Goal: Information Seeking & Learning: Learn about a topic

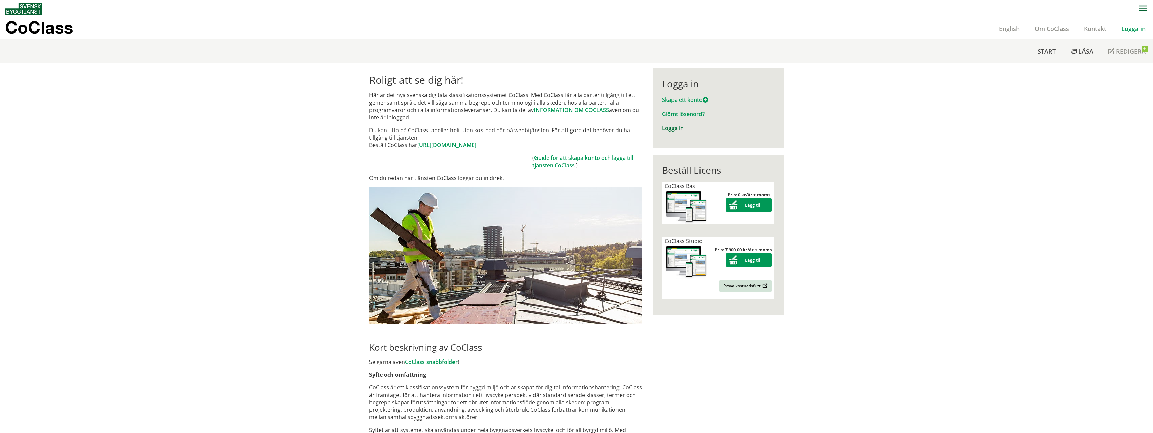
click at [675, 131] on link "Logga in" at bounding box center [673, 128] width 22 height 7
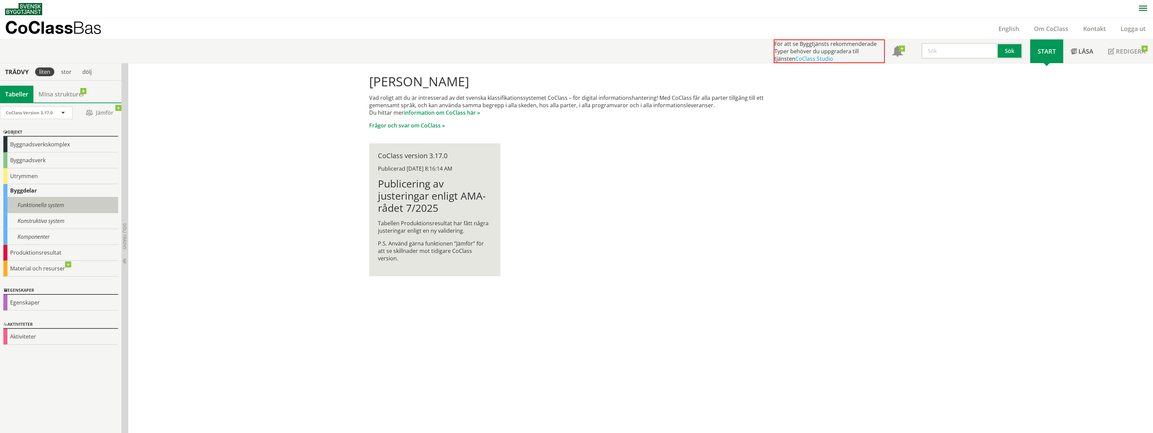
click at [32, 207] on div "Funktionella system" at bounding box center [60, 205] width 115 height 16
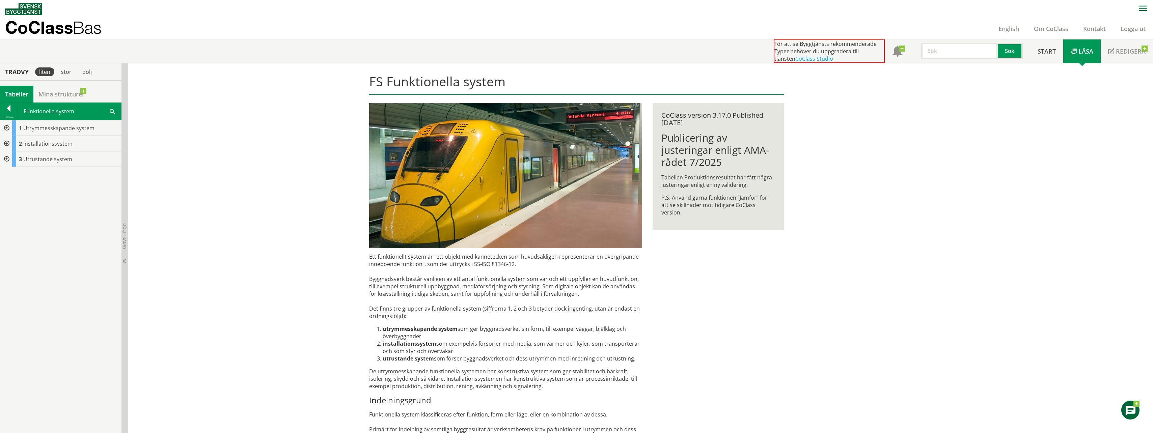
click at [7, 128] on div at bounding box center [6, 128] width 12 height 16
click at [11, 143] on div at bounding box center [11, 144] width 12 height 16
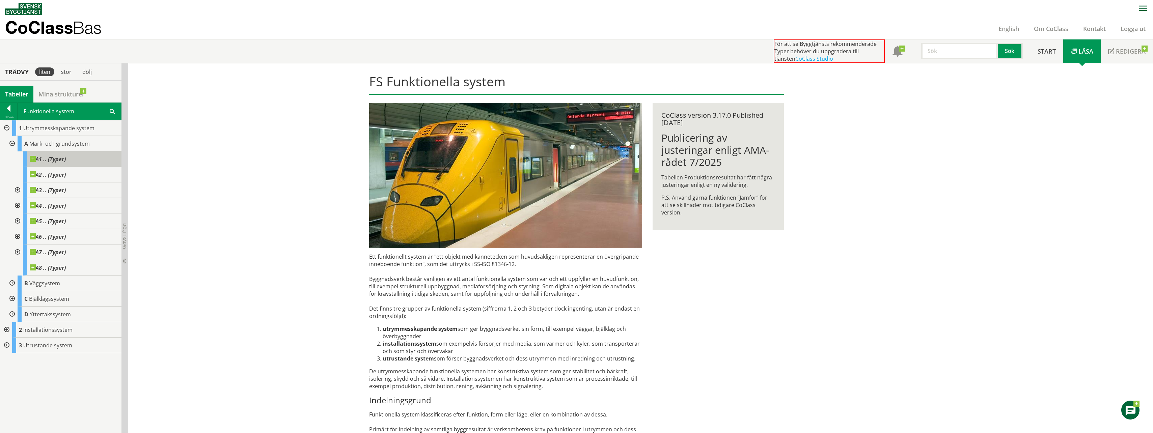
click at [66, 156] on span at bounding box center [66, 156] width 0 height 0
click at [51, 159] on span "A1 .. (Typer)" at bounding box center [48, 159] width 36 height 7
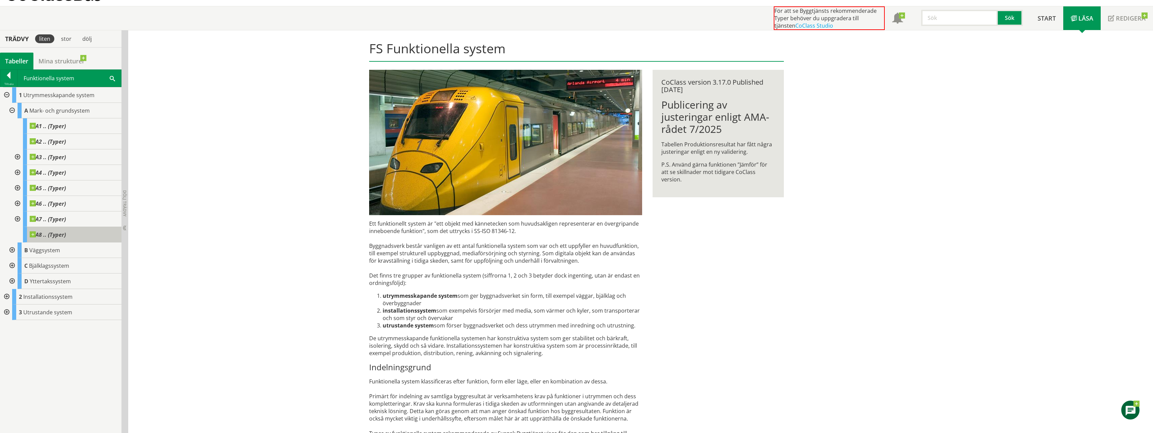
scroll to position [34, 0]
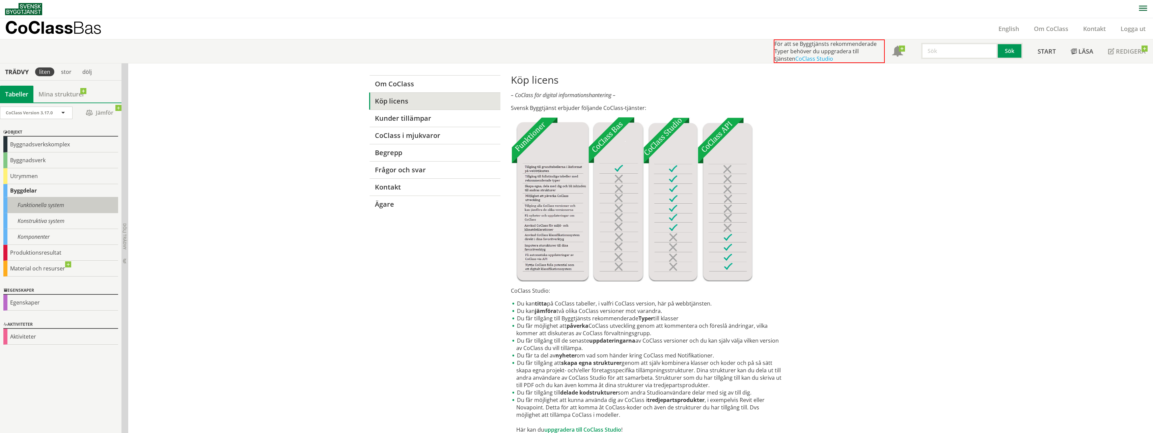
click at [29, 207] on div "Funktionella system" at bounding box center [60, 205] width 115 height 16
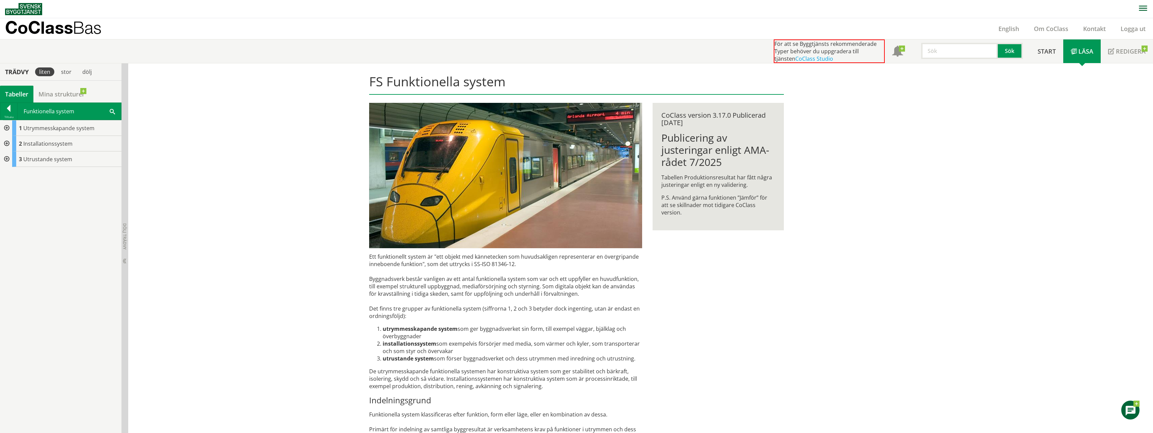
click at [5, 128] on div at bounding box center [6, 128] width 12 height 16
click at [8, 144] on div at bounding box center [11, 144] width 12 height 16
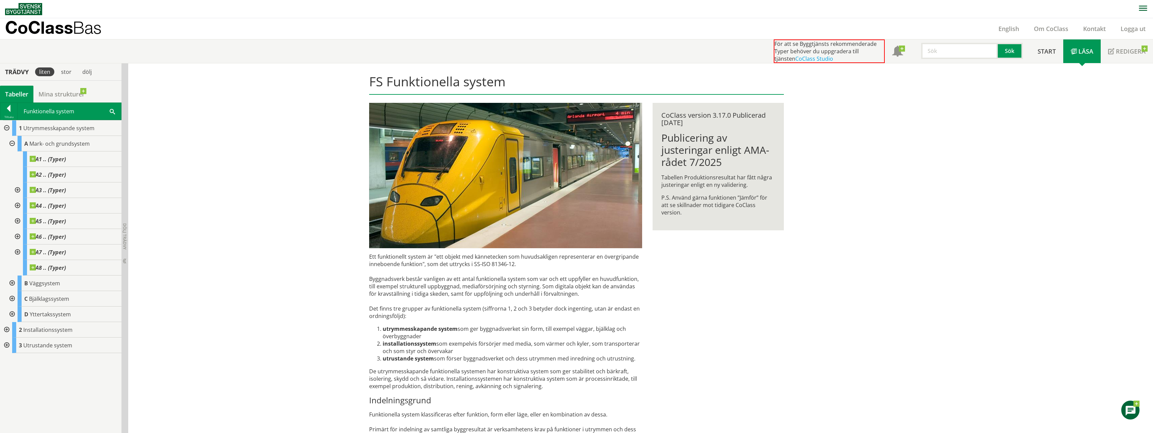
click at [16, 189] on div at bounding box center [17, 191] width 12 height 16
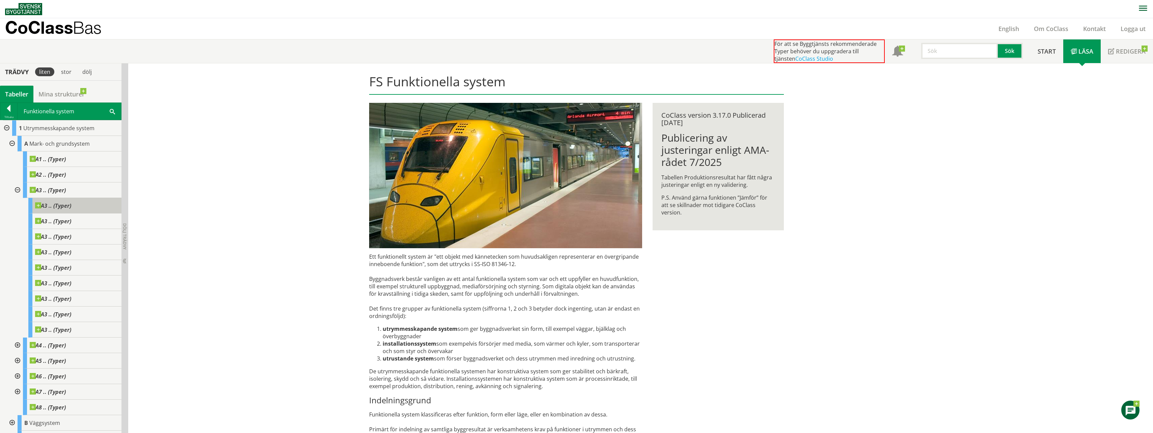
click at [71, 203] on span at bounding box center [71, 203] width 0 height 0
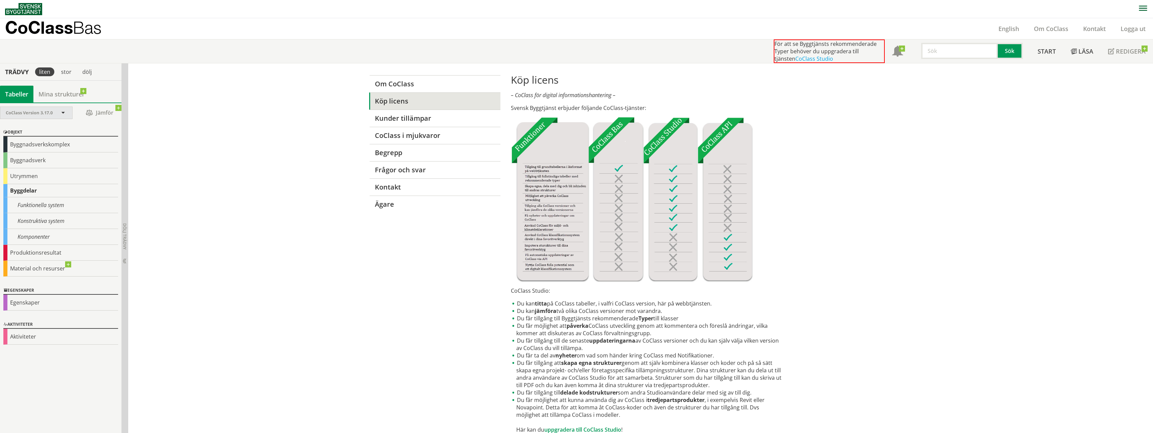
click at [46, 115] on span "CoClass Version 3.17.0" at bounding box center [29, 113] width 47 height 6
click at [113, 77] on div "Trädvy liten stor [GEOGRAPHIC_DATA]" at bounding box center [61, 71] width 122 height 17
